Goal: Transaction & Acquisition: Purchase product/service

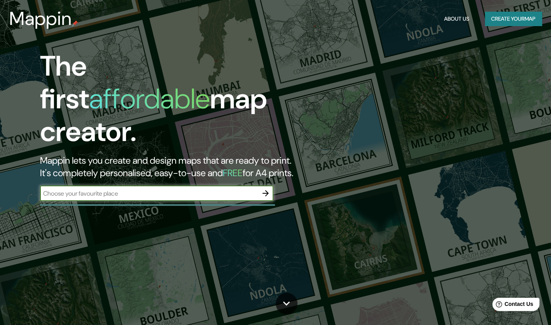
type input "17.952842831934465, -102.18964943523687"
click at [263, 188] on icon "button" at bounding box center [265, 192] width 9 height 9
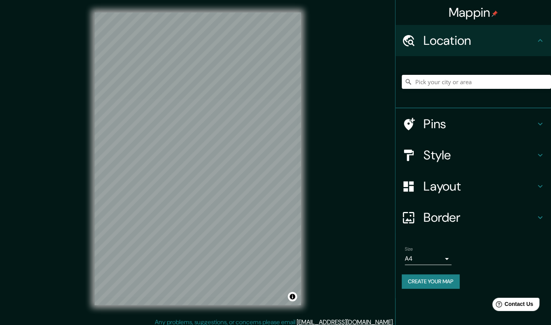
click at [441, 84] on input "Pick your city or area" at bounding box center [476, 82] width 149 height 14
paste input "17.952842831934465, -102.18964943523687"
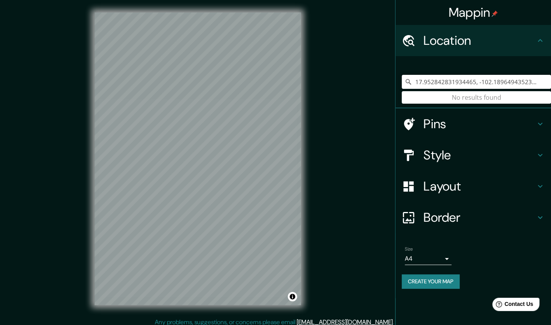
type input "17.952842831934465, -102.18964943523687"
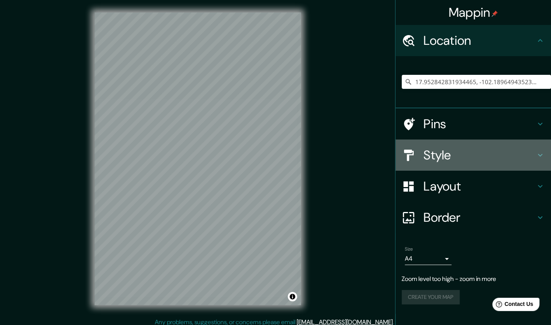
click at [463, 153] on h4 "Style" at bounding box center [480, 155] width 112 height 16
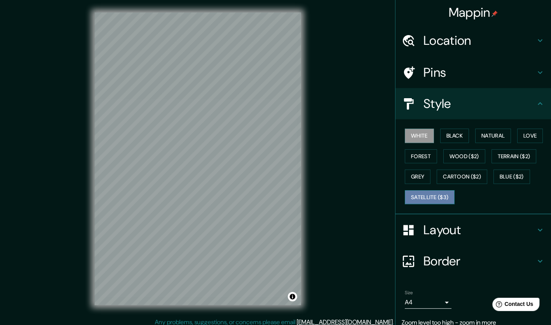
click at [427, 201] on button "Satellite ($3)" at bounding box center [430, 197] width 50 height 14
click at [409, 138] on button "White" at bounding box center [419, 135] width 29 height 14
click at [453, 135] on button "Black" at bounding box center [455, 135] width 29 height 14
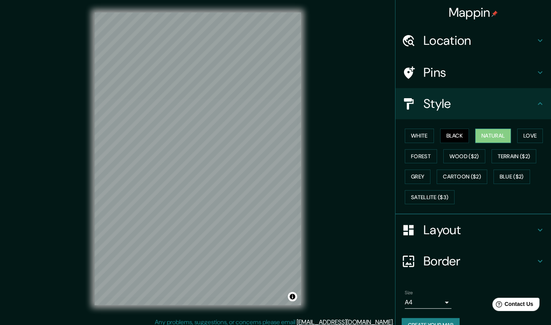
click at [476, 135] on button "Natural" at bounding box center [494, 135] width 36 height 14
click at [532, 136] on button "Love" at bounding box center [531, 135] width 26 height 14
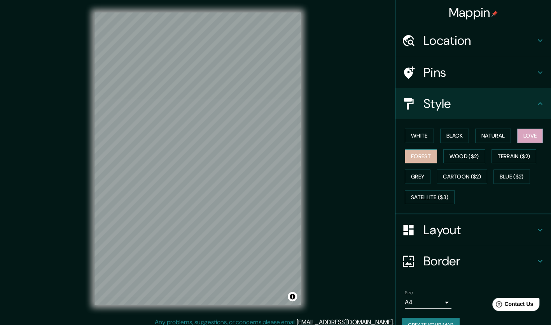
click at [416, 158] on button "Forest" at bounding box center [421, 156] width 32 height 14
click at [464, 158] on button "Wood ($2)" at bounding box center [465, 156] width 42 height 14
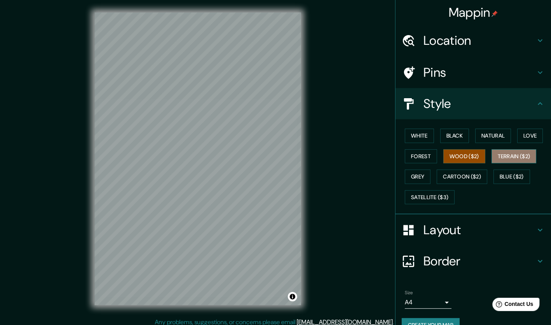
click at [504, 160] on button "Terrain ($2)" at bounding box center [514, 156] width 45 height 14
click at [416, 177] on button "Grey" at bounding box center [418, 176] width 26 height 14
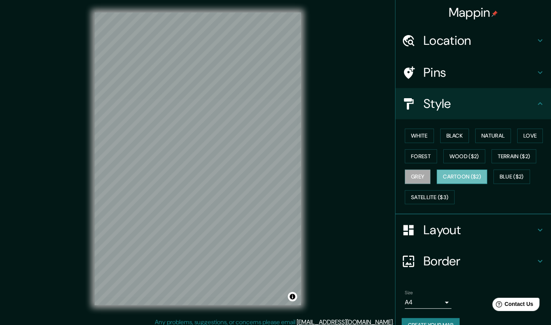
click at [446, 180] on button "Cartoon ($2)" at bounding box center [462, 176] width 51 height 14
click at [494, 177] on button "Blue ($2)" at bounding box center [512, 176] width 37 height 14
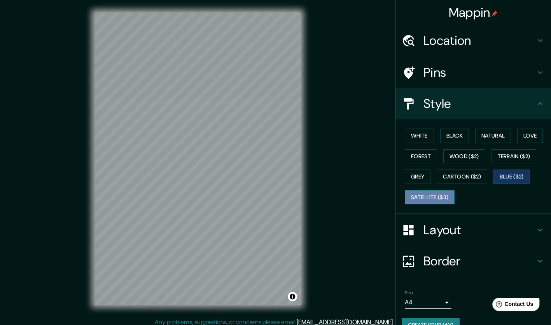
click at [437, 200] on button "Satellite ($3)" at bounding box center [430, 197] width 50 height 14
click at [417, 132] on button "White" at bounding box center [419, 135] width 29 height 14
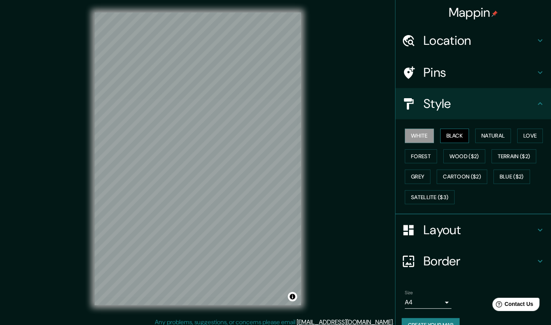
click at [460, 139] on button "Black" at bounding box center [455, 135] width 29 height 14
click at [426, 135] on button "White" at bounding box center [419, 135] width 29 height 14
click at [448, 138] on button "Black" at bounding box center [455, 135] width 29 height 14
click at [481, 133] on button "Natural" at bounding box center [494, 135] width 36 height 14
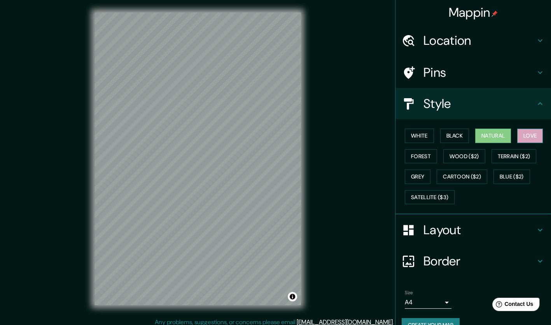
click at [527, 138] on button "Love" at bounding box center [531, 135] width 26 height 14
click at [411, 156] on button "Forest" at bounding box center [421, 156] width 32 height 14
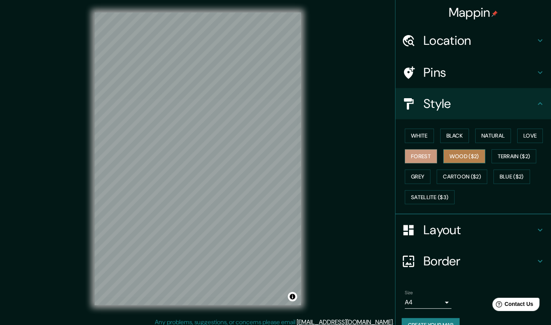
click at [468, 156] on button "Wood ($2)" at bounding box center [465, 156] width 42 height 14
click at [507, 155] on button "Terrain ($2)" at bounding box center [514, 156] width 45 height 14
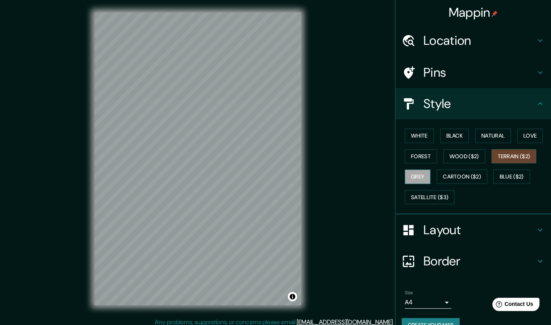
click at [420, 174] on button "Grey" at bounding box center [418, 176] width 26 height 14
click at [457, 179] on button "Cartoon ($2)" at bounding box center [462, 176] width 51 height 14
click at [410, 169] on button "Grey" at bounding box center [418, 176] width 26 height 14
click at [459, 180] on button "Cartoon ($2)" at bounding box center [462, 176] width 51 height 14
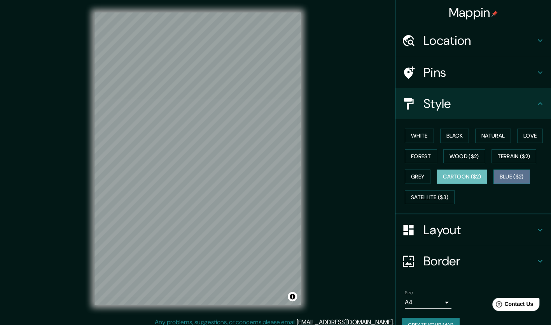
click at [500, 173] on button "Blue ($2)" at bounding box center [512, 176] width 37 height 14
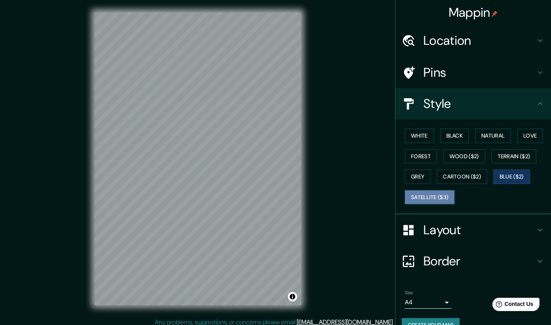
click at [435, 195] on button "Satellite ($3)" at bounding box center [430, 197] width 50 height 14
click at [506, 172] on button "Blue ($2)" at bounding box center [512, 176] width 37 height 14
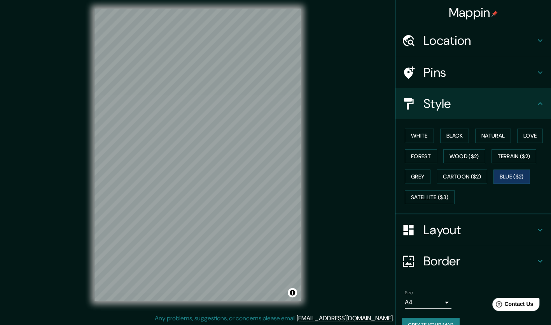
scroll to position [5, 0]
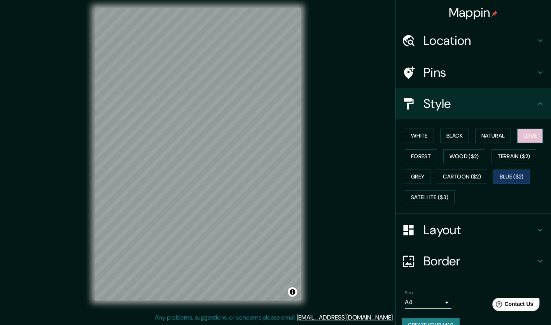
click at [528, 136] on button "Love" at bounding box center [531, 135] width 26 height 14
